Goal: Information Seeking & Learning: Learn about a topic

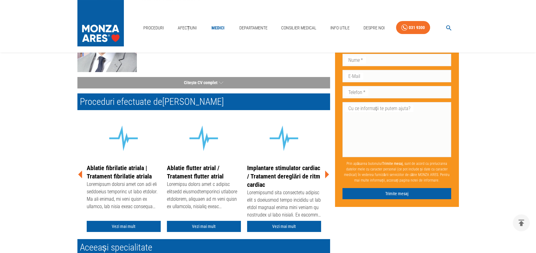
scroll to position [93, 0]
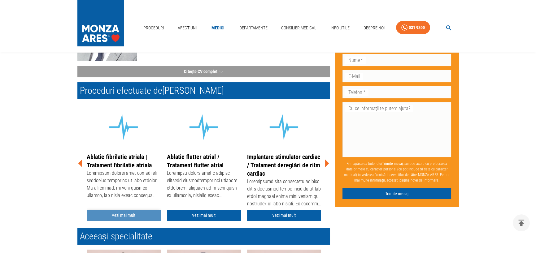
click at [132, 216] on link "Vezi mai mult" at bounding box center [124, 215] width 74 height 11
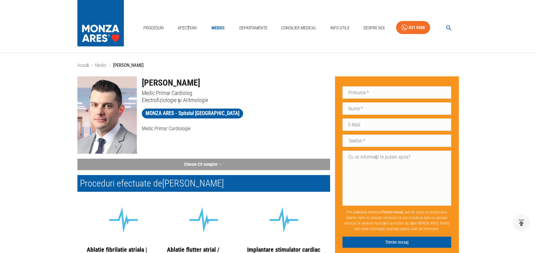
scroll to position [93, 0]
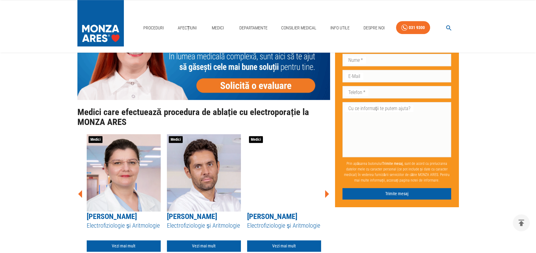
scroll to position [1270, 0]
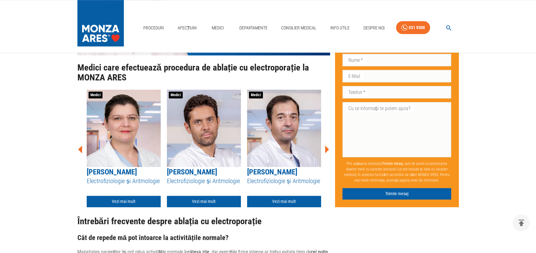
click at [327, 146] on icon at bounding box center [327, 150] width 4 height 8
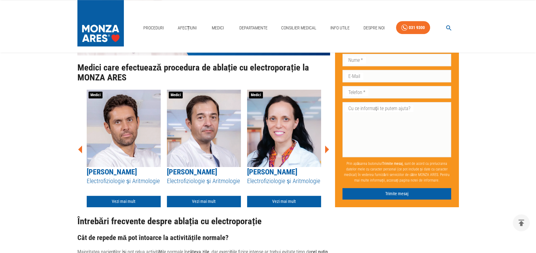
click at [327, 146] on icon at bounding box center [327, 150] width 4 height 8
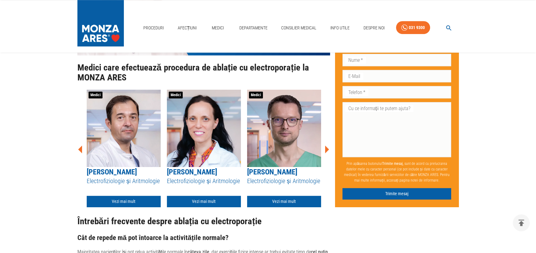
click at [327, 146] on icon at bounding box center [327, 150] width 4 height 8
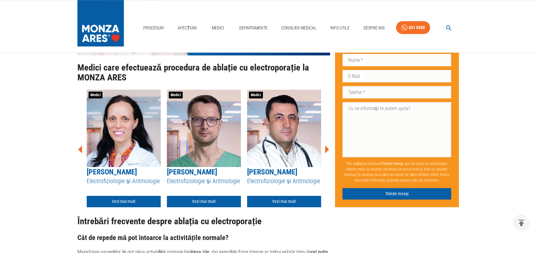
click at [327, 146] on icon at bounding box center [327, 150] width 4 height 8
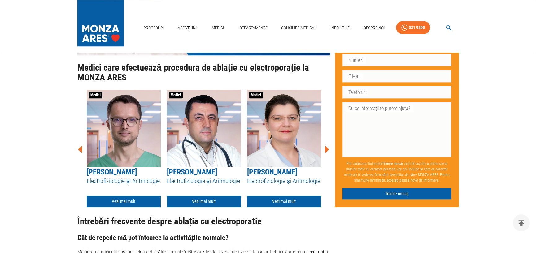
click at [327, 146] on icon at bounding box center [327, 150] width 4 height 8
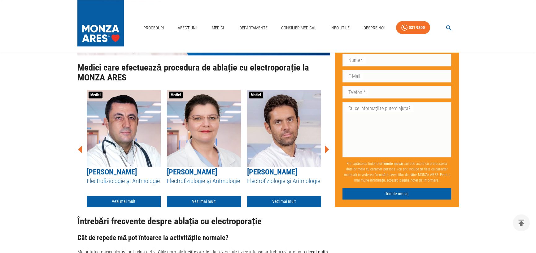
click at [327, 146] on icon at bounding box center [327, 150] width 4 height 8
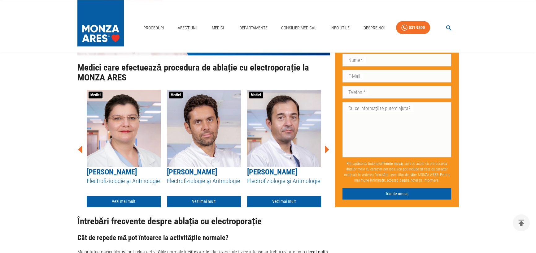
click at [327, 146] on icon at bounding box center [327, 150] width 4 height 8
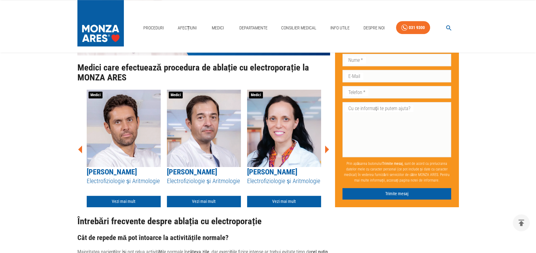
click at [327, 146] on icon at bounding box center [327, 150] width 4 height 8
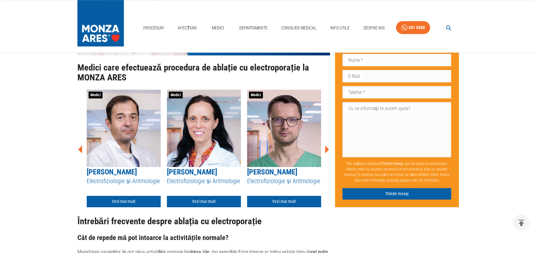
click at [327, 146] on icon at bounding box center [327, 150] width 4 height 8
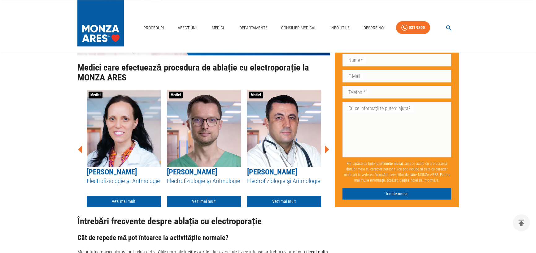
click at [327, 146] on icon at bounding box center [327, 150] width 4 height 8
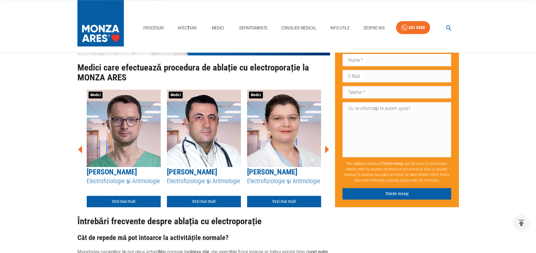
click at [327, 146] on icon at bounding box center [327, 150] width 4 height 8
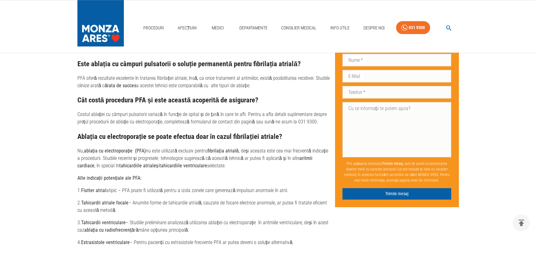
scroll to position [1548, 0]
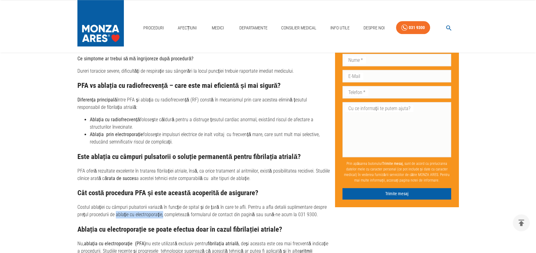
drag, startPoint x: 162, startPoint y: 207, endPoint x: 115, endPoint y: 208, distance: 46.8
click at [115, 208] on p "Costul ablației cu câmpuri pulsatorii variază în funcție de spital și de țară î…" at bounding box center [203, 211] width 253 height 15
copy p "ablație cu electroporație,"
